Goal: Information Seeking & Learning: Learn about a topic

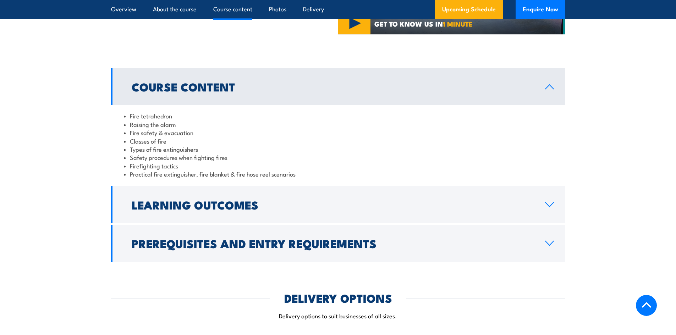
scroll to position [639, 0]
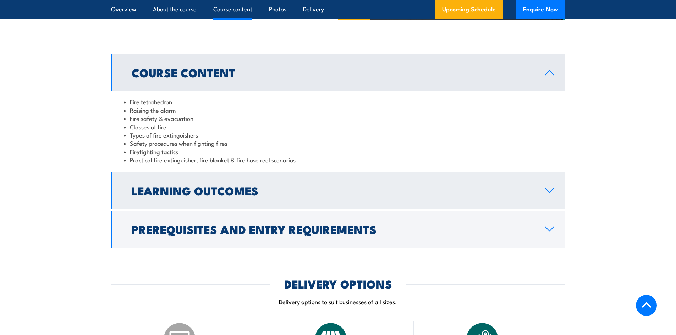
click at [329, 190] on h2 "Learning Outcomes" at bounding box center [333, 191] width 402 height 10
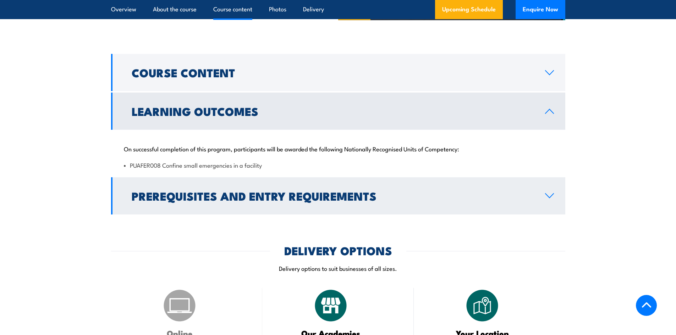
click at [306, 201] on h2 "Prerequisites and Entry Requirements" at bounding box center [333, 196] width 402 height 10
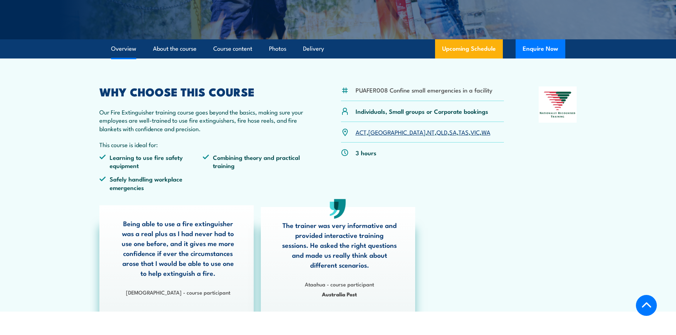
scroll to position [142, 0]
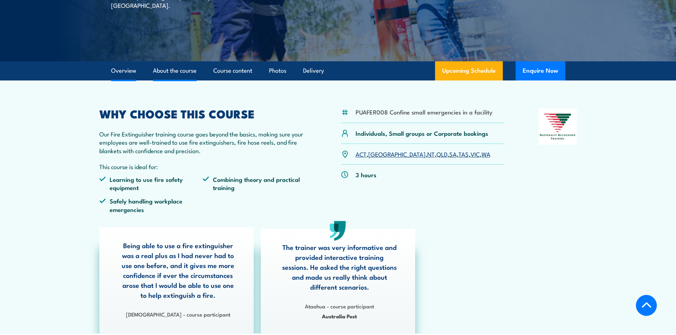
click at [176, 75] on link "About the course" at bounding box center [175, 70] width 44 height 19
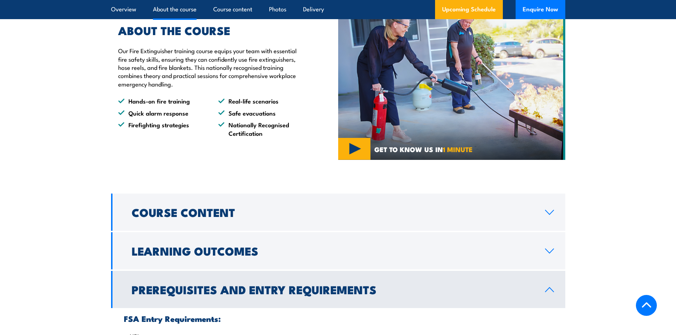
scroll to position [533, 0]
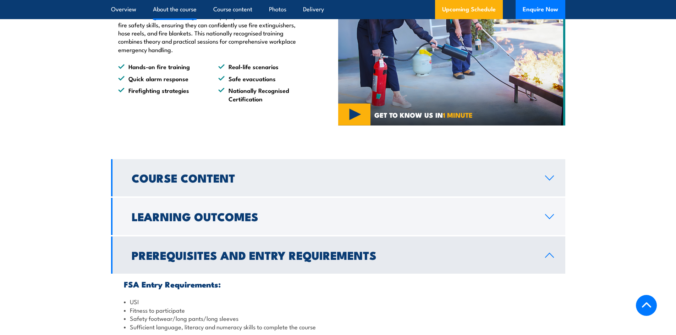
click at [243, 173] on link "Course Content" at bounding box center [338, 177] width 454 height 37
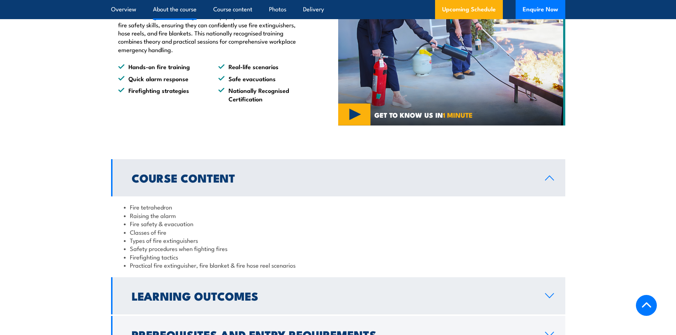
click at [330, 304] on link "Learning Outcomes" at bounding box center [338, 296] width 454 height 37
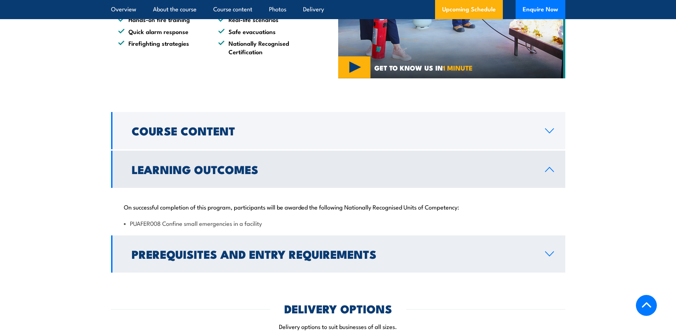
scroll to position [675, 0]
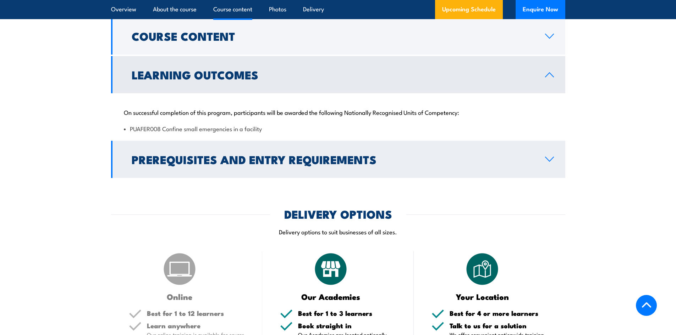
click at [291, 145] on link "Prerequisites and Entry Requirements" at bounding box center [338, 159] width 454 height 37
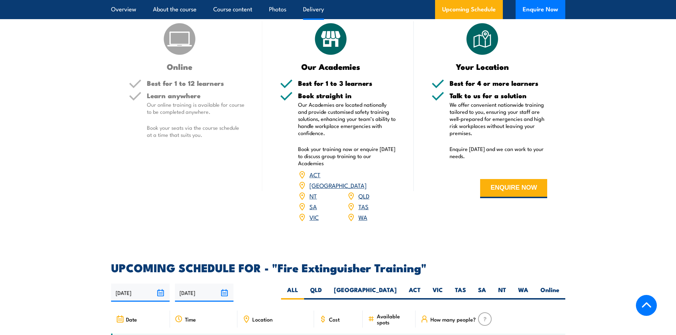
scroll to position [924, 0]
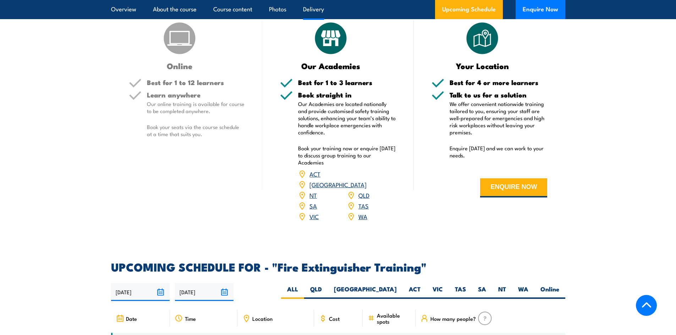
click at [313, 212] on link "VIC" at bounding box center [313, 216] width 9 height 9
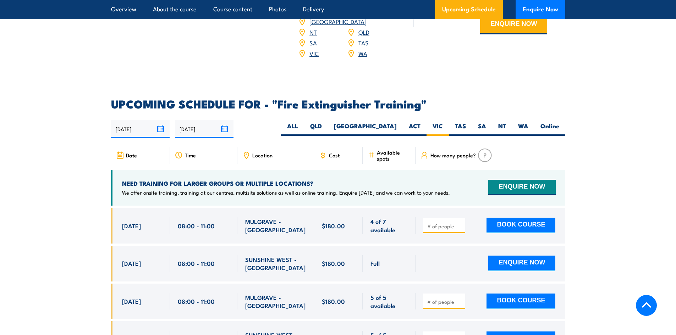
scroll to position [1084, 0]
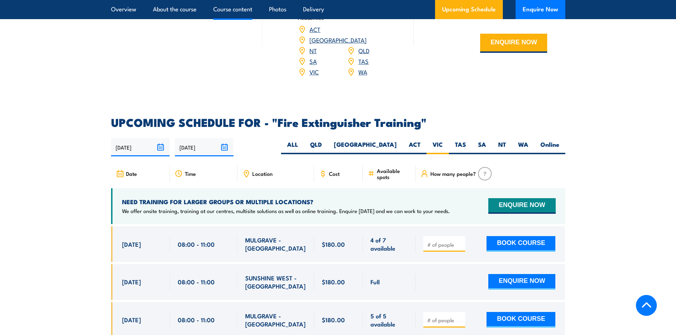
click at [241, 15] on link "Course content" at bounding box center [232, 9] width 39 height 19
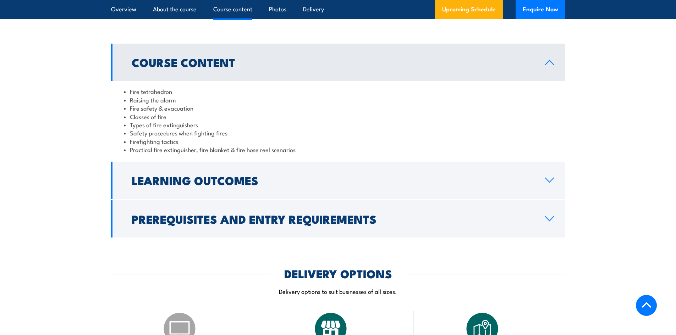
scroll to position [649, 0]
click at [173, 11] on link "About the course" at bounding box center [175, 9] width 44 height 19
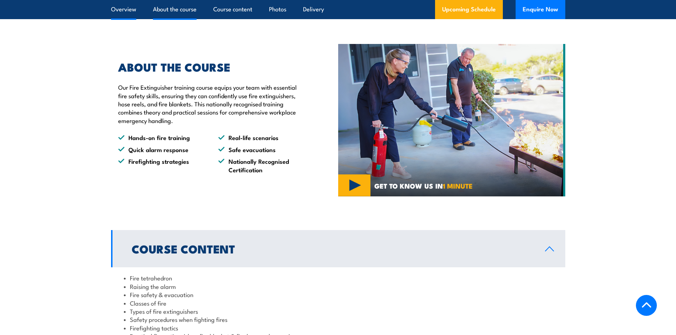
click at [132, 8] on link "Overview" at bounding box center [123, 9] width 25 height 19
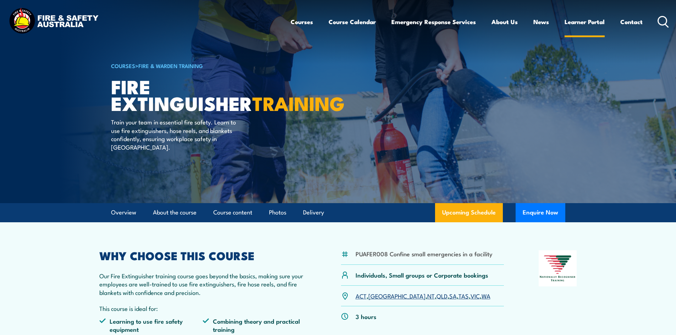
click at [595, 22] on link "Learner Portal" at bounding box center [585, 21] width 40 height 19
